Goal: Task Accomplishment & Management: Manage account settings

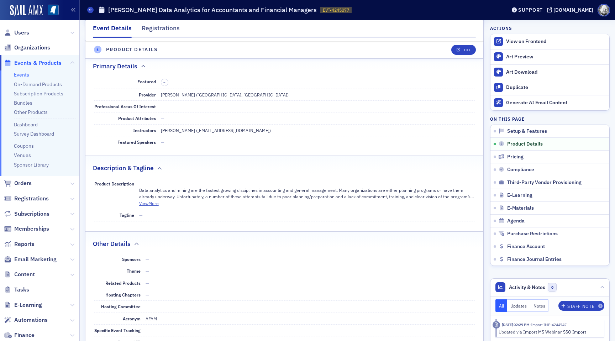
scroll to position [168, 0]
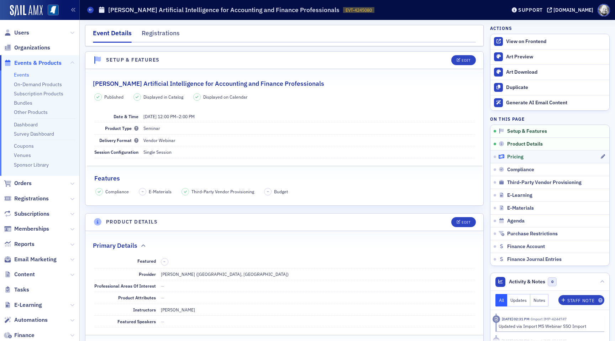
click at [519, 160] on span "Pricing" at bounding box center [516, 157] width 16 height 6
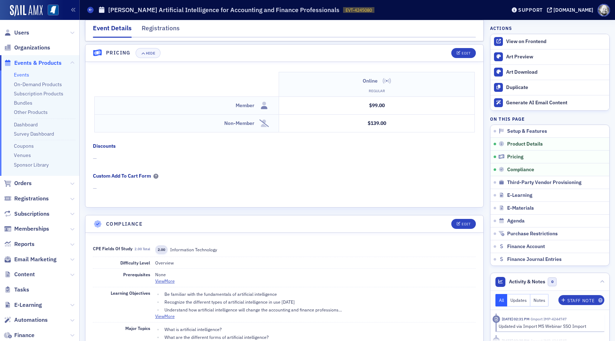
scroll to position [614, 0]
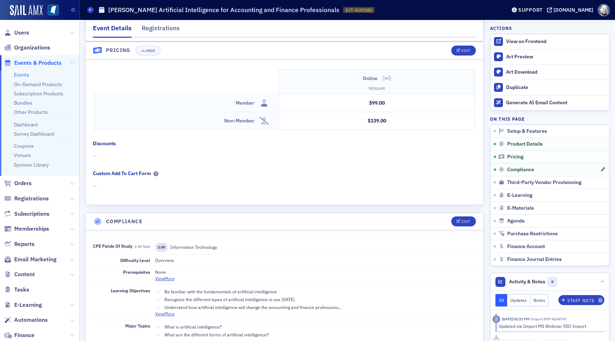
click at [514, 165] on link "Compliance" at bounding box center [550, 169] width 119 height 13
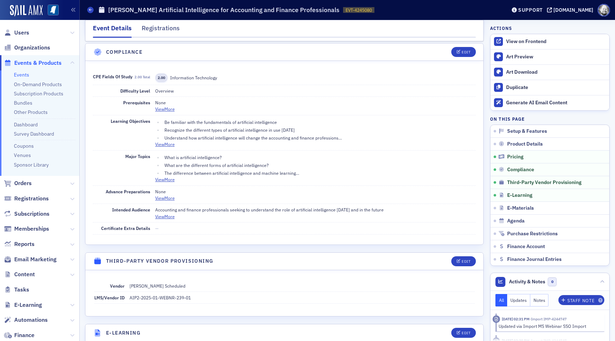
scroll to position [785, 0]
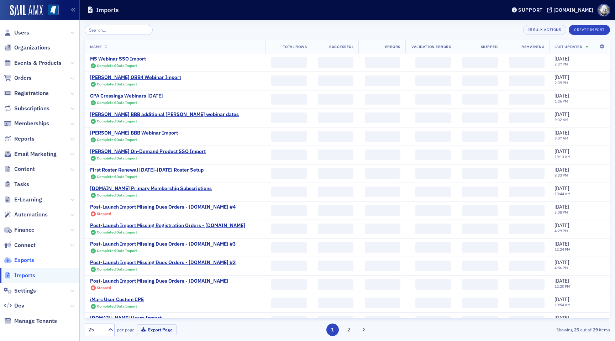
scroll to position [2, 0]
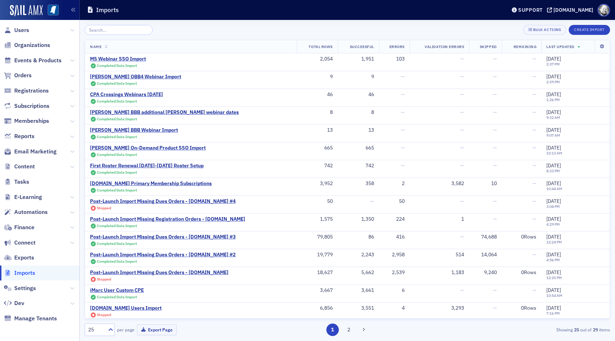
click at [26, 282] on span "Settings" at bounding box center [39, 288] width 79 height 15
click at [26, 290] on span "Settings" at bounding box center [25, 289] width 22 height 8
select select "US"
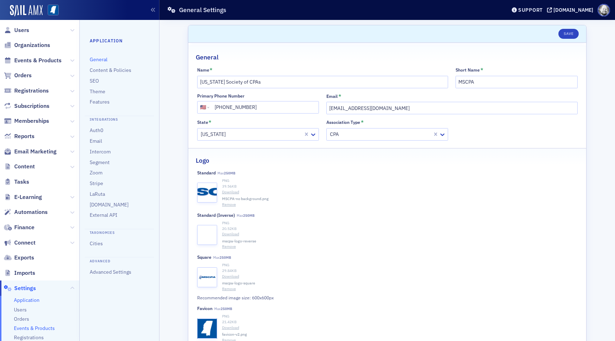
click at [41, 327] on span "Events & Products" at bounding box center [34, 328] width 41 height 7
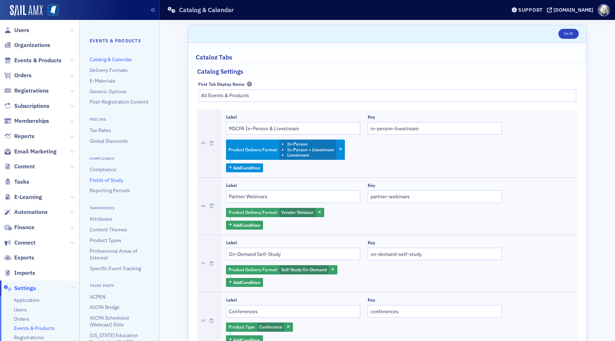
click at [105, 181] on link "Fields of Study" at bounding box center [106, 180] width 33 height 6
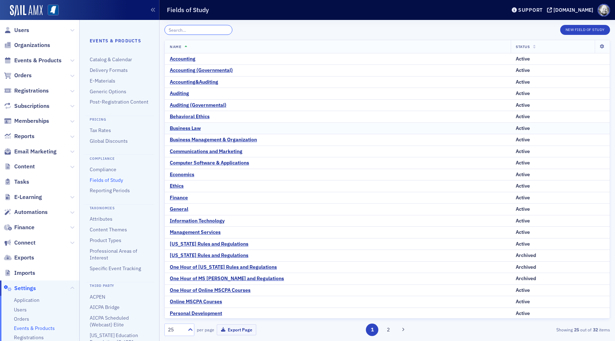
paste input "Personnel / Human Resources"
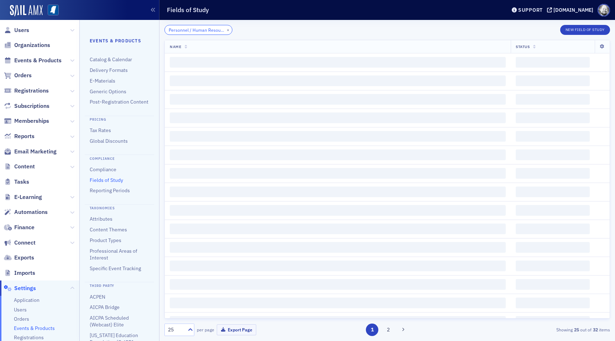
scroll to position [0, 12]
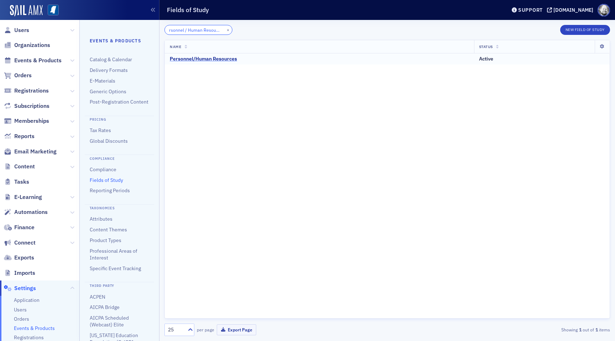
type input "Personnel / Human Resources"
click at [225, 30] on button "×" at bounding box center [228, 29] width 6 height 6
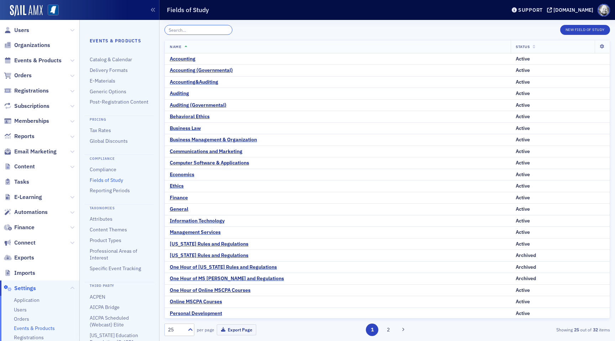
click at [198, 30] on input "search" at bounding box center [199, 30] width 68 height 10
paste input "Business Management and Organization"
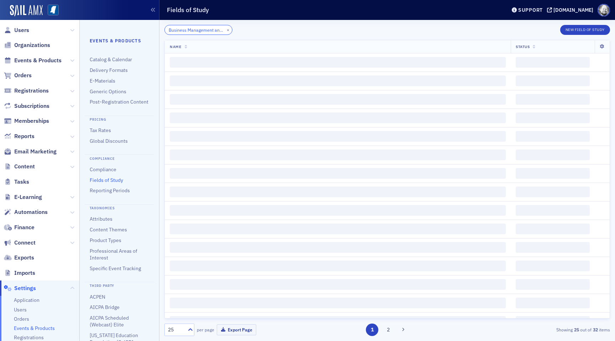
scroll to position [0, 31]
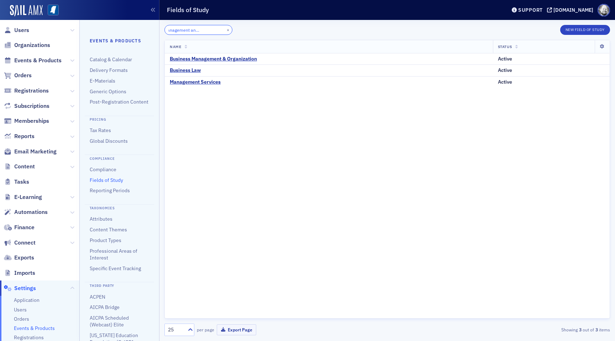
type input "Business Management and Organization"
click at [225, 31] on button "×" at bounding box center [228, 29] width 6 height 6
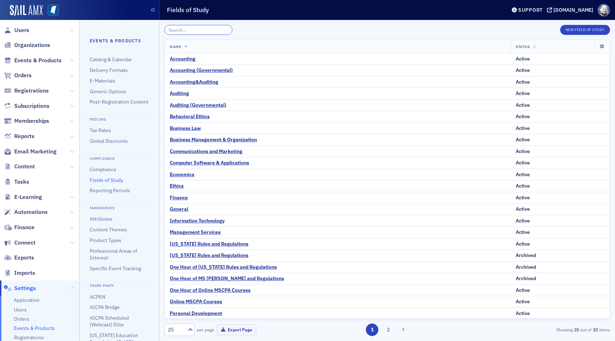
click at [199, 29] on input "search" at bounding box center [199, 30] width 68 height 10
paste input "pecialized Knowledge and Applications"
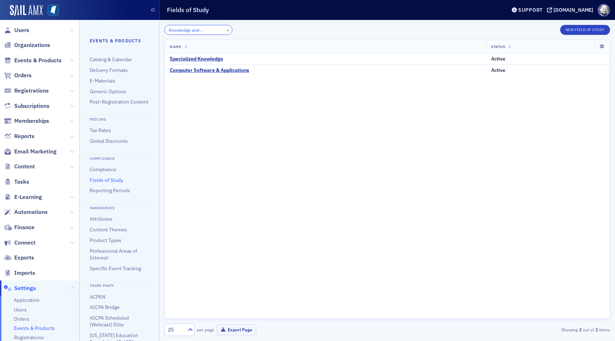
type input "pecialized Knowledge and Applications"
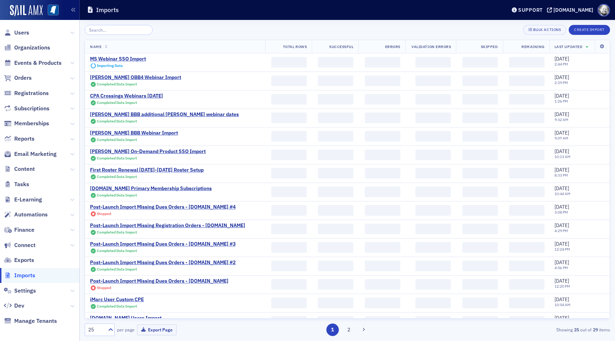
click at [40, 58] on span "Events & Products" at bounding box center [39, 62] width 79 height 15
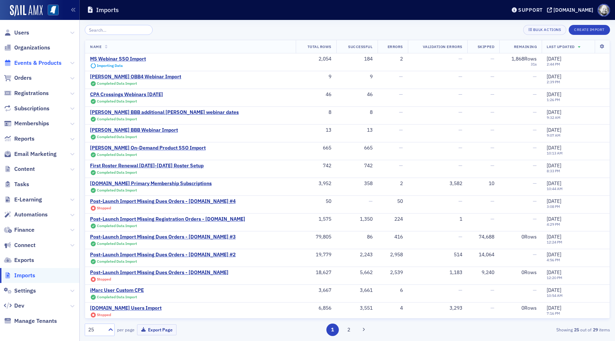
click at [40, 61] on span "Events & Products" at bounding box center [37, 63] width 47 height 8
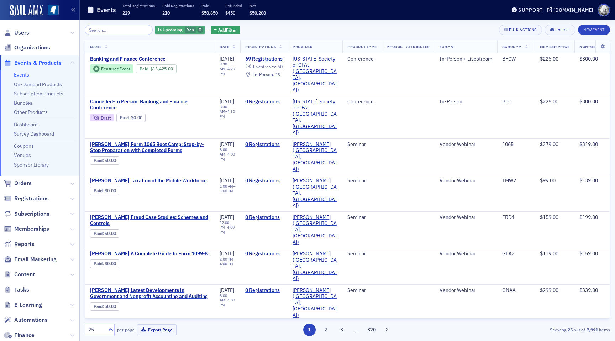
click at [199, 28] on icon "button" at bounding box center [200, 30] width 3 height 4
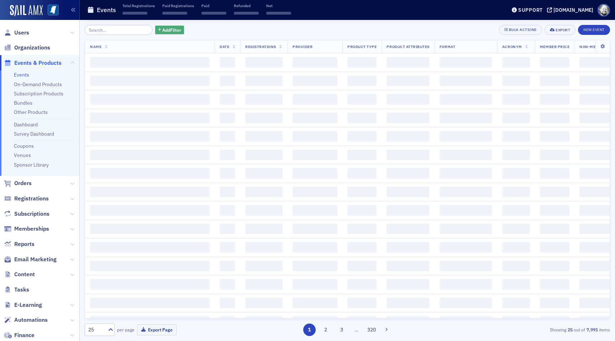
click at [165, 26] on button "Add Filter" at bounding box center [169, 30] width 29 height 9
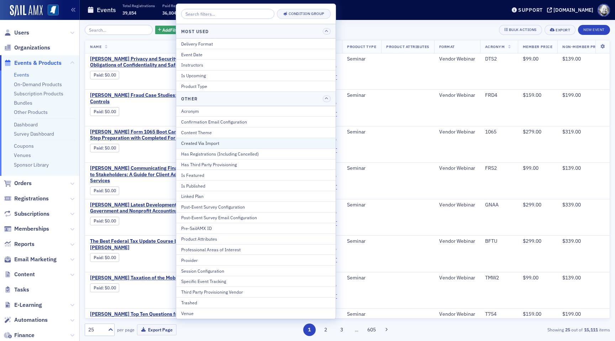
click at [210, 141] on div "Created Via Import" at bounding box center [256, 143] width 150 height 6
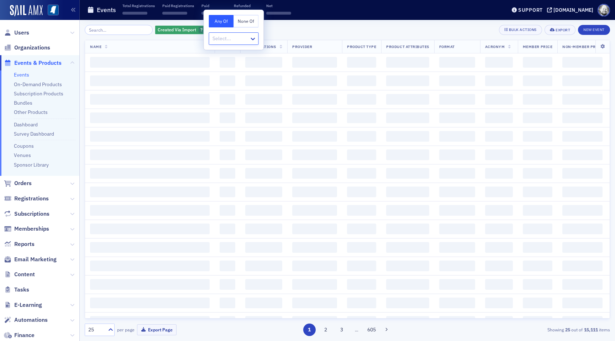
type input "MS Webinar SSO Import"
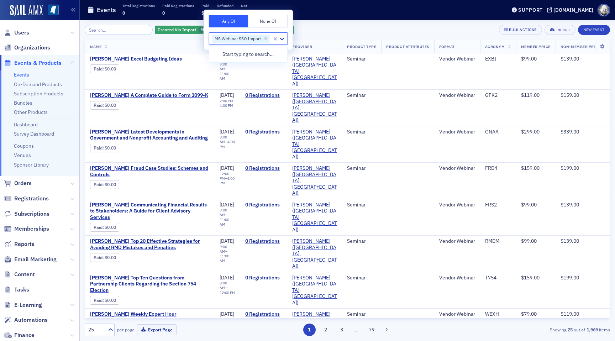
click at [348, 15] on div "Events Total Registrations 0 Paid Registrations 0 Paid $0 Refunded $0 Net $0" at bounding box center [291, 10] width 409 height 19
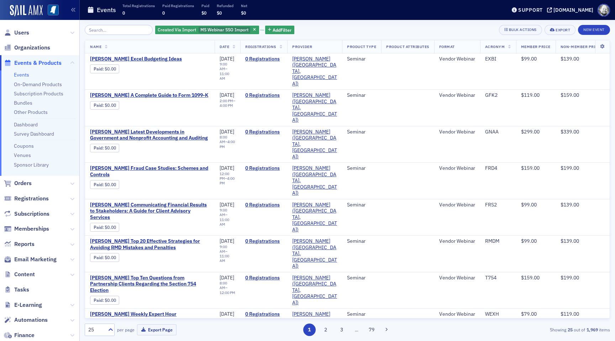
click at [234, 45] on icon at bounding box center [234, 47] width 3 height 4
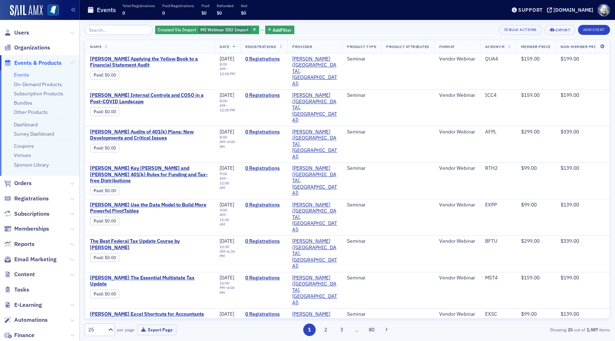
click at [234, 45] on icon at bounding box center [234, 47] width 3 height 4
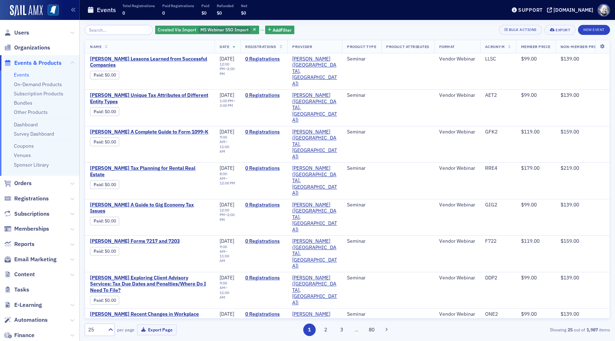
click at [339, 34] on div "Created Via Import MS Webinar SSO Import Add Filter Bulk Actions Export New Eve…" at bounding box center [348, 30] width 526 height 10
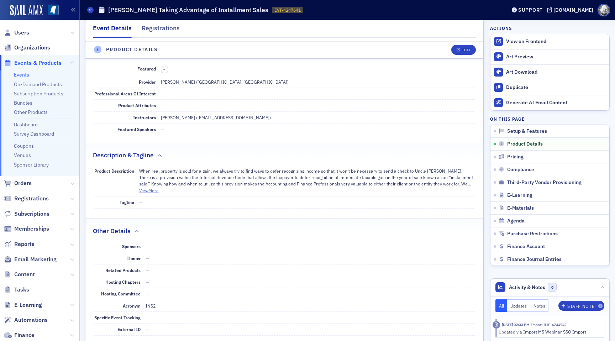
scroll to position [196, 0]
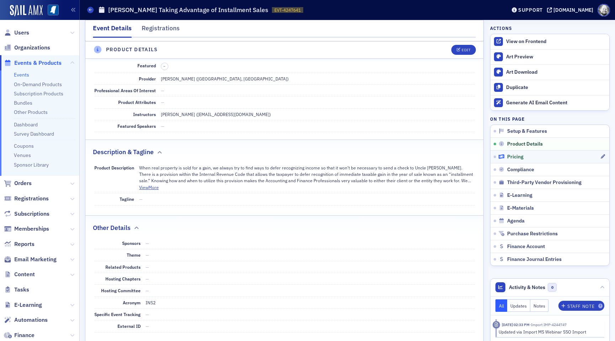
click at [518, 157] on span "Pricing" at bounding box center [516, 157] width 16 height 6
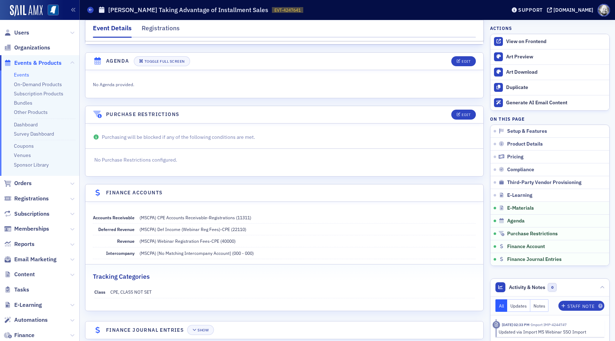
scroll to position [1158, 0]
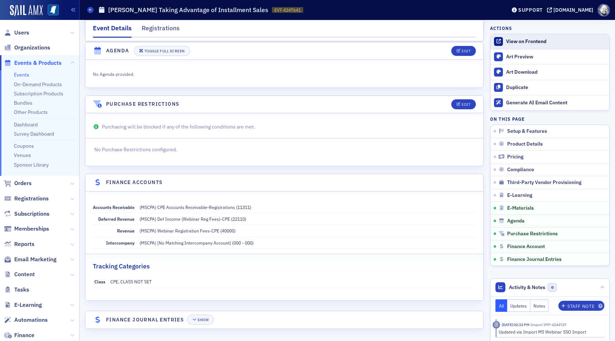
click at [525, 41] on div "View on Frontend" at bounding box center [556, 41] width 100 height 6
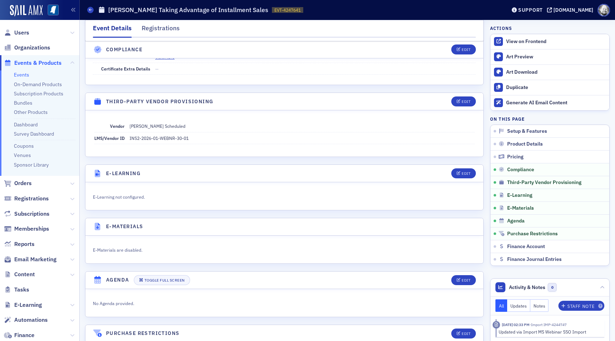
scroll to position [927, 0]
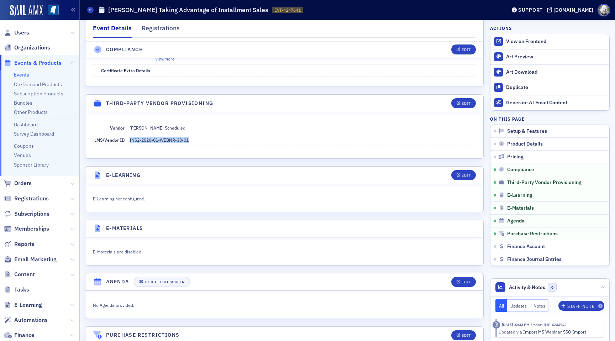
drag, startPoint x: 129, startPoint y: 138, endPoint x: 205, endPoint y: 149, distance: 76.9
click at [206, 149] on div "Vendor Surgent Scheduled LMS/Vendor ID INS2-2026-01-WEBNR-30-01" at bounding box center [284, 135] width 398 height 46
copy dd "INS2-2026-01-WEBNR-30-01"
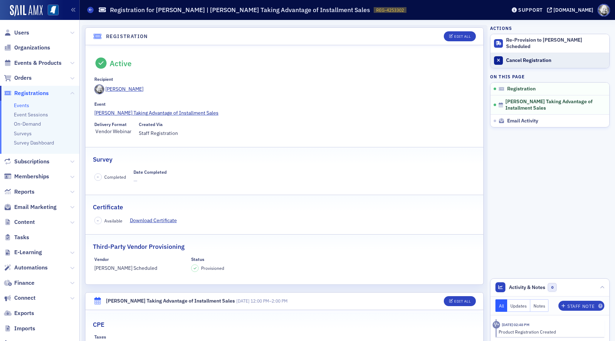
click at [527, 57] on div "Cancel Registration" at bounding box center [556, 60] width 100 height 6
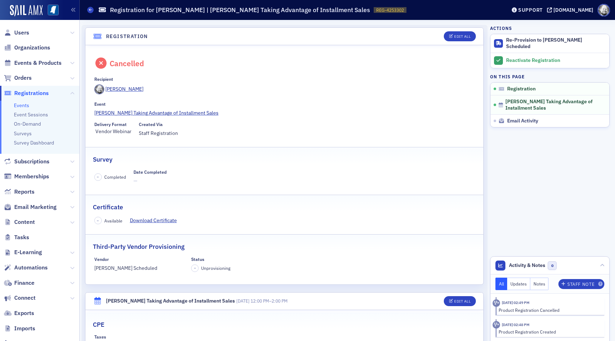
click at [256, 100] on div "Recipient [PERSON_NAME] Event [PERSON_NAME] Taking Advantage of Installment Sal…" at bounding box center [284, 107] width 381 height 61
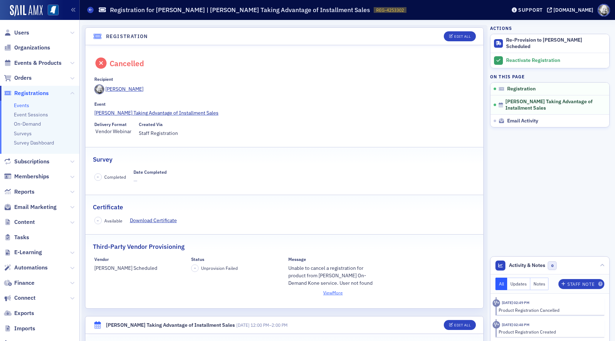
click at [336, 295] on button "View More" at bounding box center [333, 293] width 90 height 6
drag, startPoint x: 288, startPoint y: 266, endPoint x: 342, endPoint y: 282, distance: 55.4
click at [342, 282] on div "Unable to cancel a registration for product from Surgent On-Demand Kone service…" at bounding box center [333, 276] width 90 height 22
